Goal: Navigation & Orientation: Find specific page/section

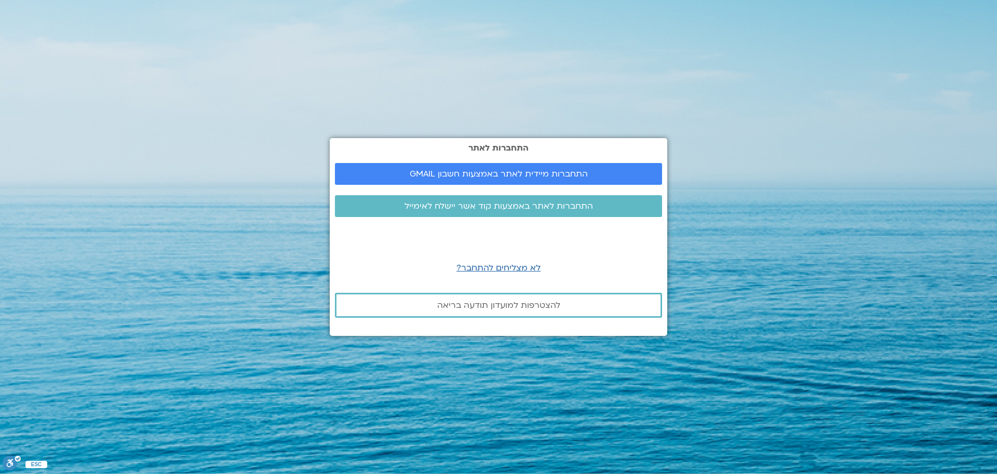
click at [528, 173] on span "התחברות מיידית לאתר באמצעות חשבון GMAIL" at bounding box center [499, 173] width 178 height 9
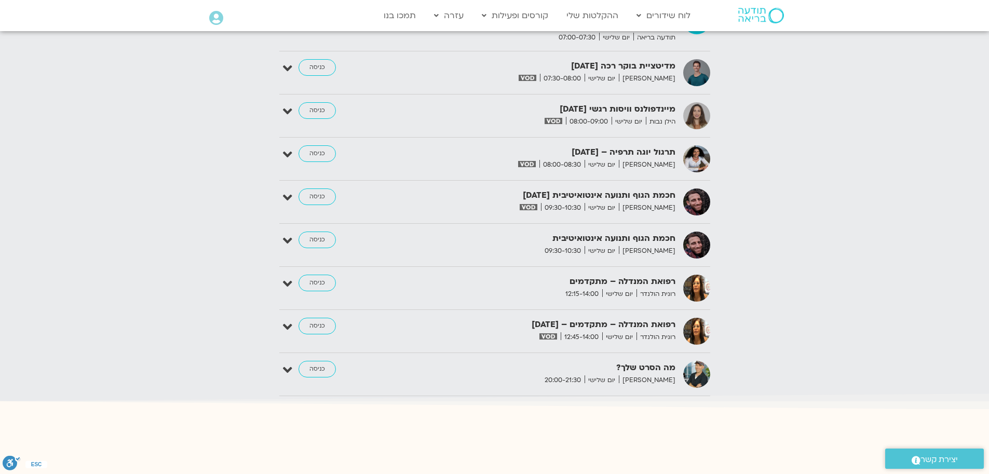
scroll to position [1217, 0]
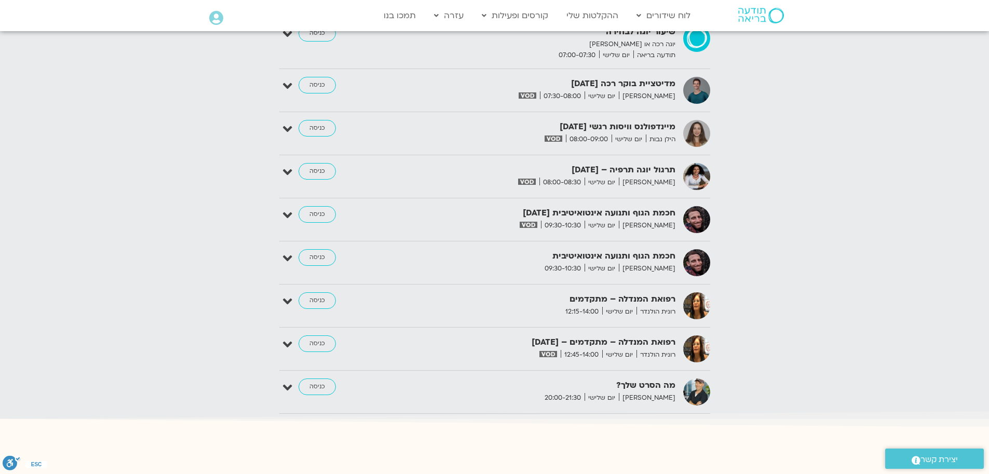
click at [218, 19] on icon at bounding box center [216, 18] width 14 height 15
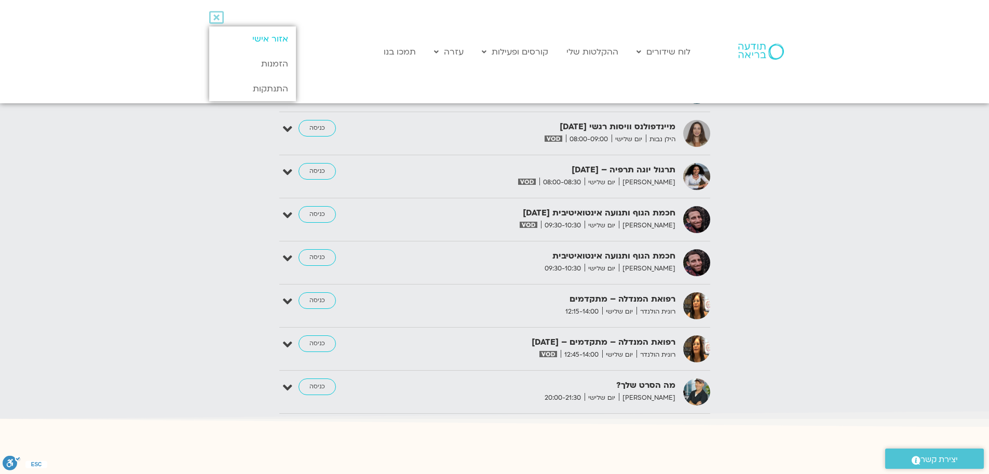
click at [265, 37] on link "אזור אישי" at bounding box center [252, 38] width 87 height 25
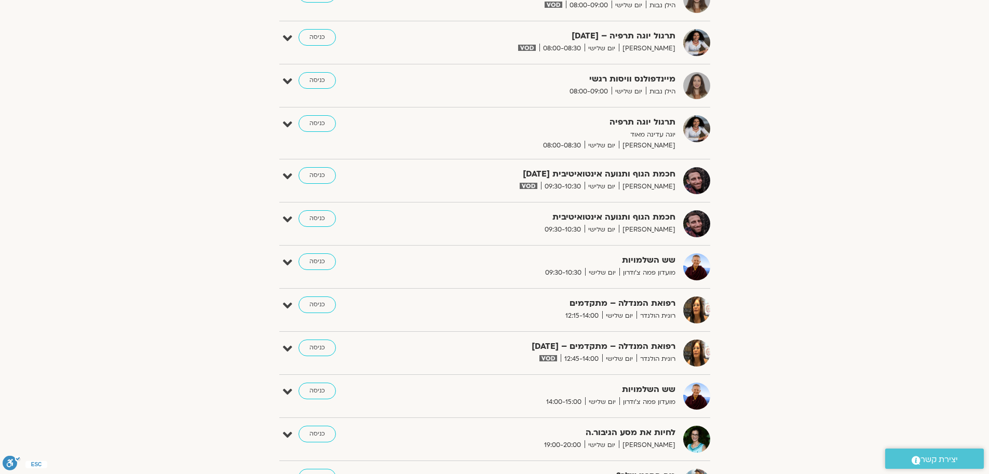
scroll to position [425, 0]
